Goal: Task Accomplishment & Management: Manage account settings

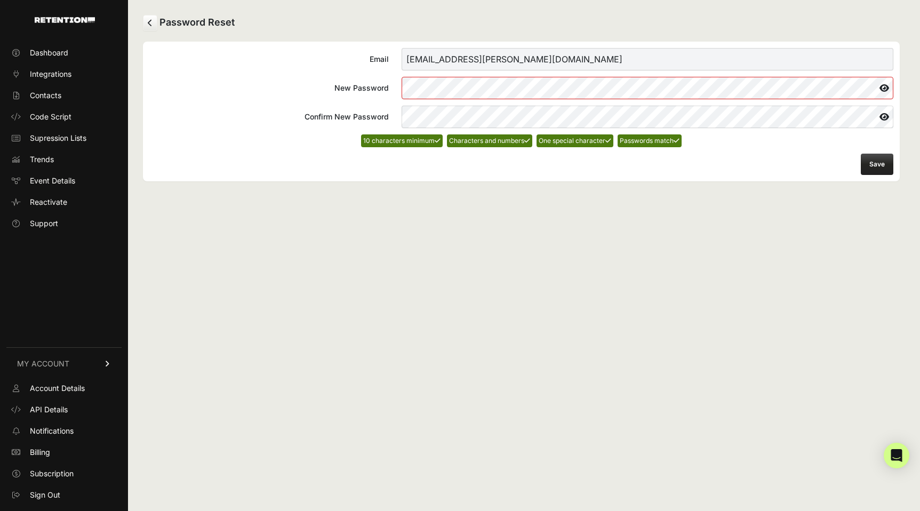
click at [874, 162] on button "Save" at bounding box center [877, 164] width 33 height 21
click at [880, 164] on button "Save" at bounding box center [877, 164] width 33 height 21
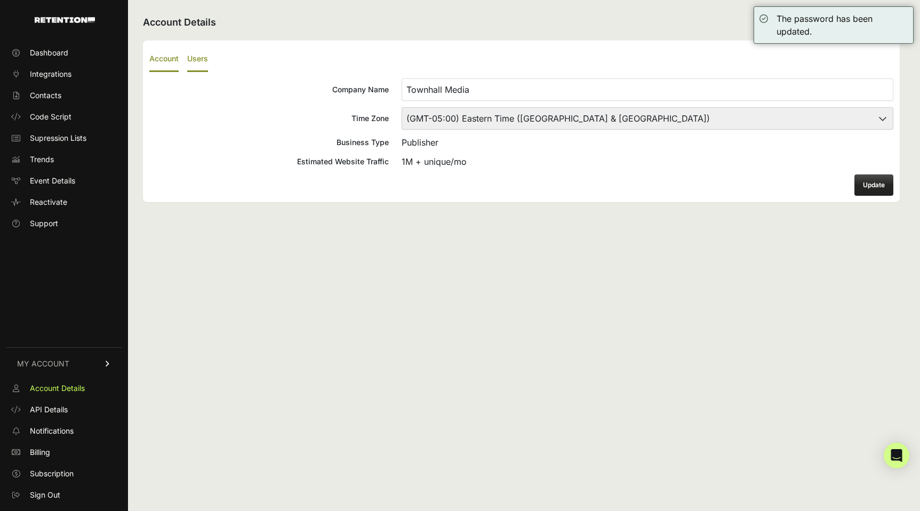
click at [205, 57] on label "Users" at bounding box center [197, 59] width 21 height 25
click at [0, 0] on input "Users" at bounding box center [0, 0] width 0 height 0
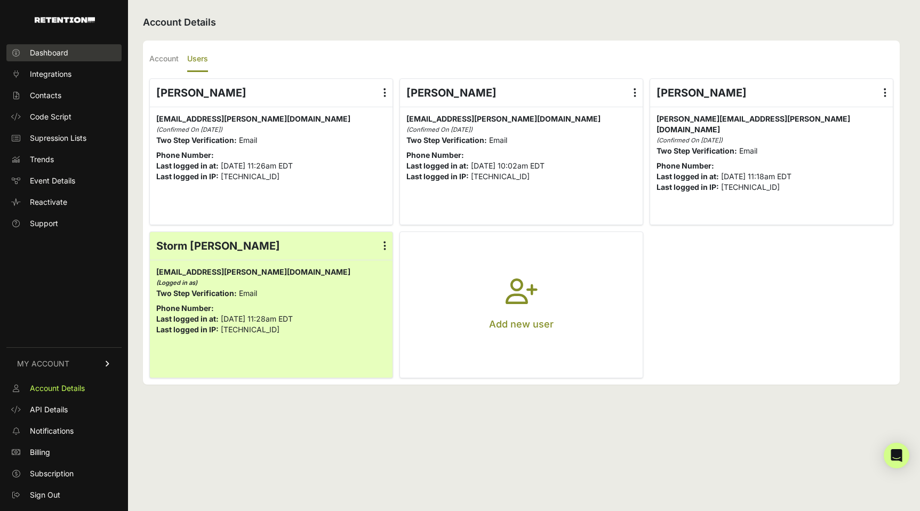
click at [51, 52] on span "Dashboard" at bounding box center [49, 52] width 38 height 11
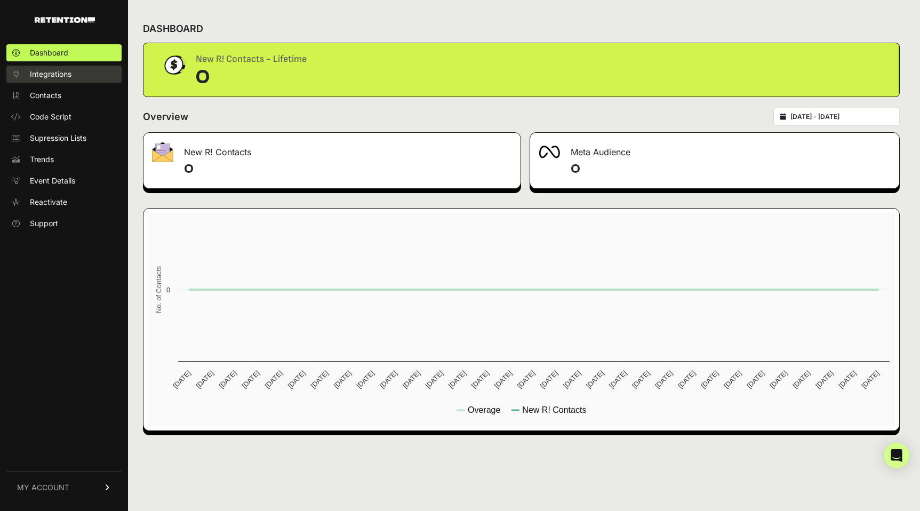
click at [66, 71] on span "Integrations" at bounding box center [51, 74] width 42 height 11
